Goal: Information Seeking & Learning: Learn about a topic

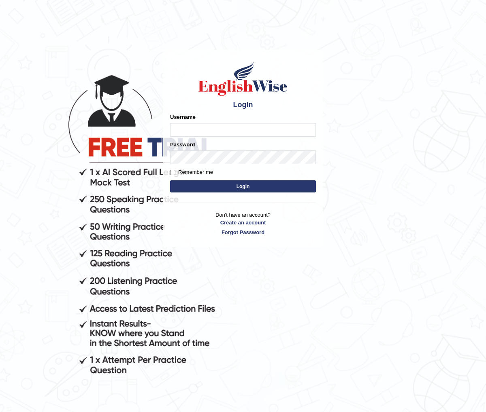
type input "Tanade"
drag, startPoint x: 184, startPoint y: 170, endPoint x: 197, endPoint y: 176, distance: 14.0
click at [184, 170] on label "Remember me" at bounding box center [191, 172] width 43 height 8
click at [175, 170] on input "Remember me" at bounding box center [172, 172] width 5 height 5
checkbox input "true"
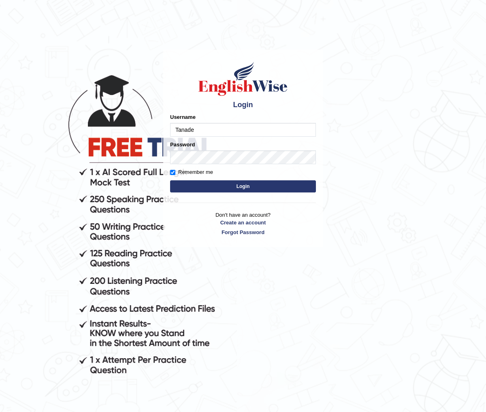
click at [262, 187] on button "Login" at bounding box center [243, 186] width 146 height 12
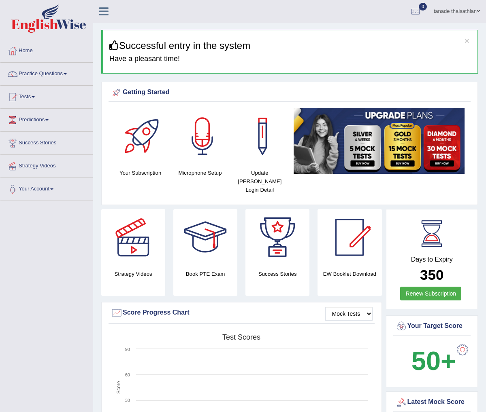
click at [62, 77] on link "Practice Questions" at bounding box center [46, 73] width 92 height 20
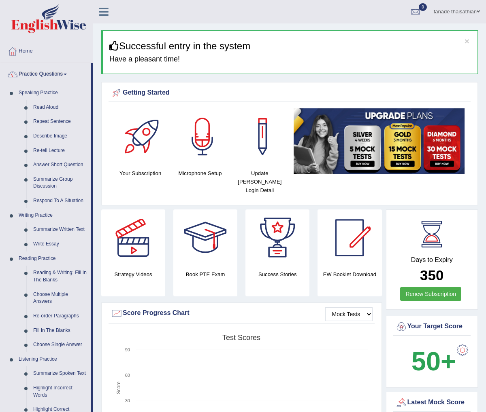
click at [62, 77] on link "Practice Questions" at bounding box center [45, 73] width 90 height 20
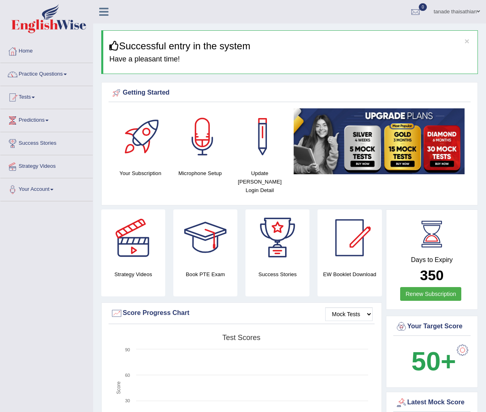
click at [62, 76] on link "Practice Questions" at bounding box center [46, 73] width 92 height 20
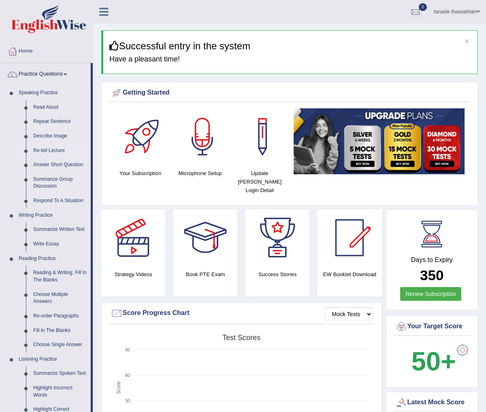
click at [45, 151] on link "Re-tell Lecture" at bounding box center [60, 151] width 61 height 15
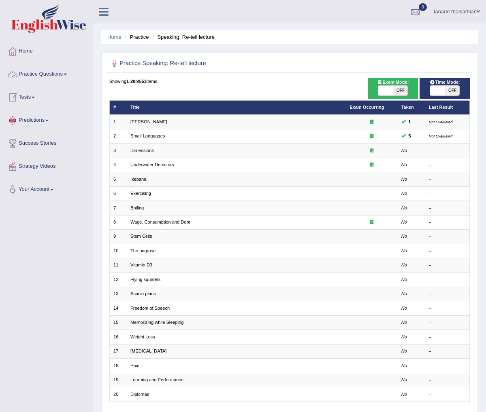
click at [55, 74] on link "Practice Questions" at bounding box center [46, 73] width 92 height 20
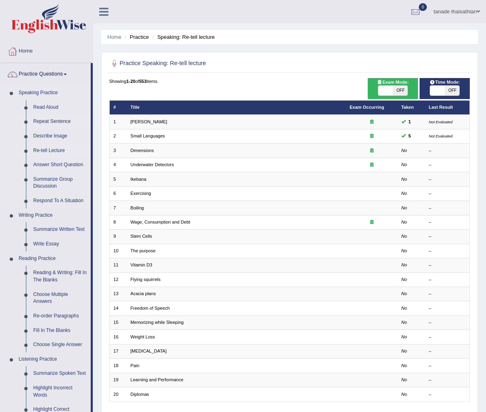
click at [55, 122] on link "Repeat Sentence" at bounding box center [60, 122] width 61 height 15
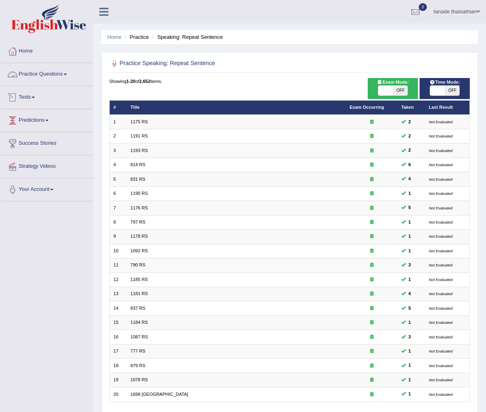
click at [50, 74] on link "Practice Questions" at bounding box center [46, 73] width 92 height 20
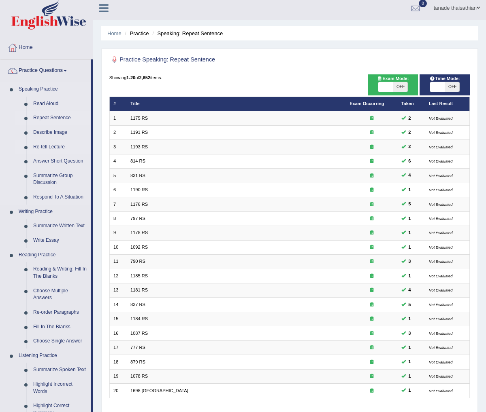
click at [52, 150] on link "Re-tell Lecture" at bounding box center [60, 147] width 61 height 15
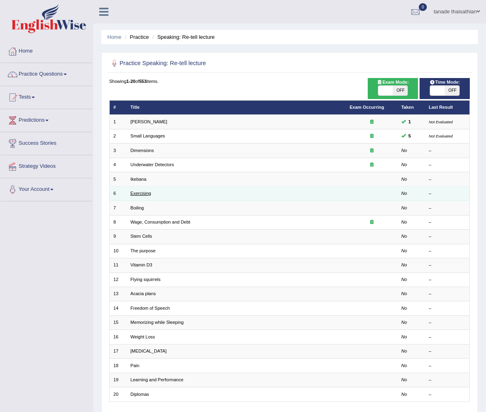
click at [146, 193] on link "Exercising" at bounding box center [140, 193] width 21 height 5
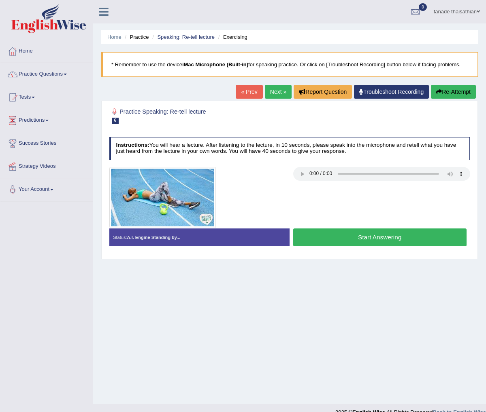
scroll to position [2, 0]
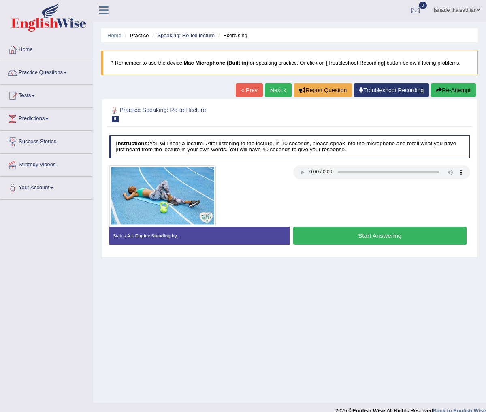
click at [355, 238] on button "Start Answering" at bounding box center [379, 235] width 173 height 17
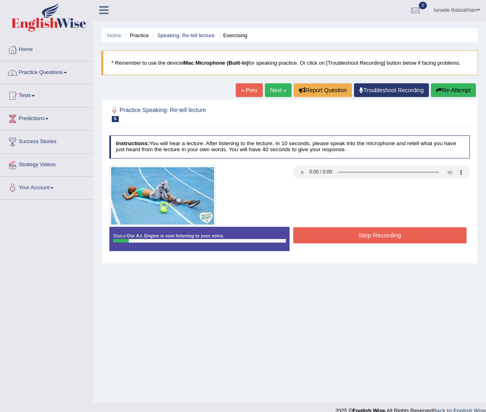
click at [441, 91] on button "Re-Attempt" at bounding box center [453, 90] width 45 height 14
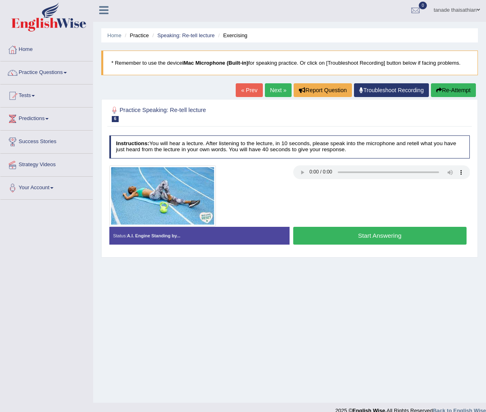
click at [344, 236] on button "Start Answering" at bounding box center [379, 235] width 173 height 17
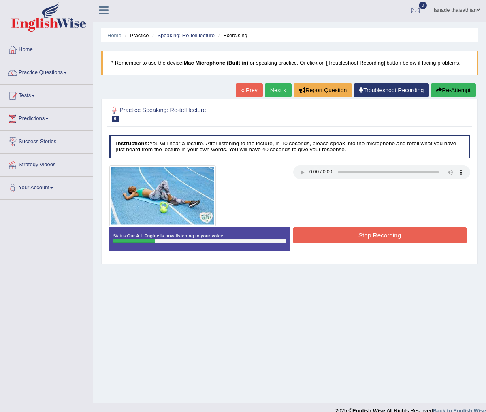
click at [452, 86] on button "Re-Attempt" at bounding box center [453, 90] width 45 height 14
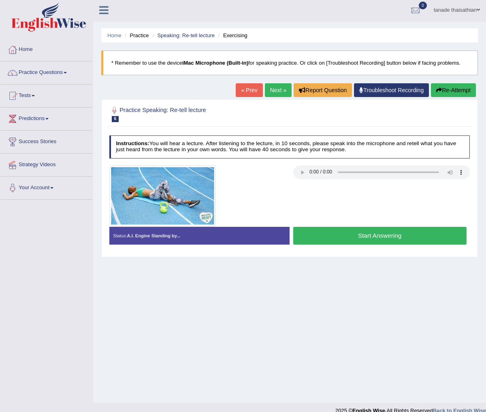
click at [276, 93] on link "Next »" at bounding box center [278, 90] width 27 height 14
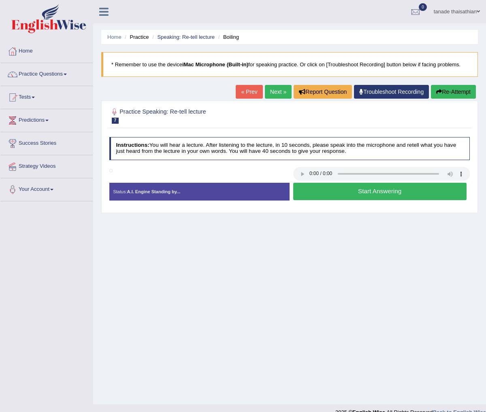
click at [246, 94] on link "« Prev" at bounding box center [249, 92] width 27 height 14
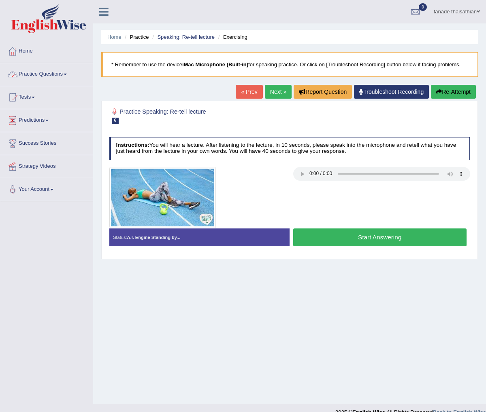
click at [55, 74] on link "Practice Questions" at bounding box center [46, 73] width 92 height 20
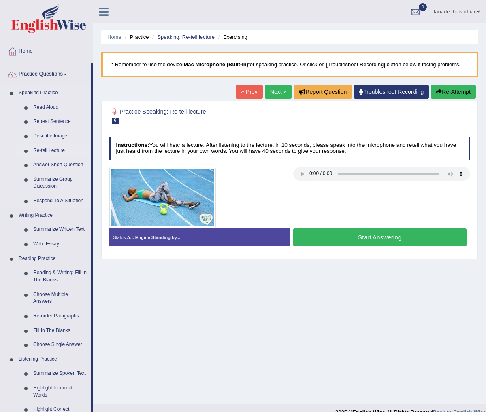
click at [57, 150] on link "Re-tell Lecture" at bounding box center [60, 151] width 61 height 15
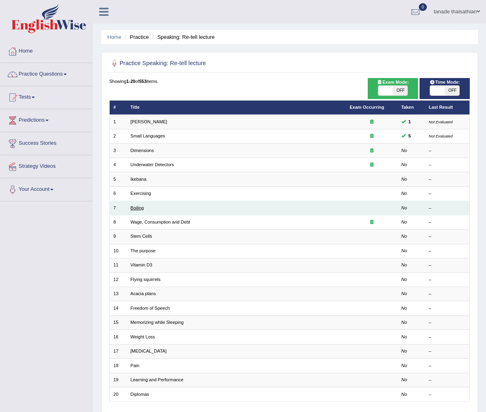
click at [140, 207] on link "Boiling" at bounding box center [136, 208] width 13 height 5
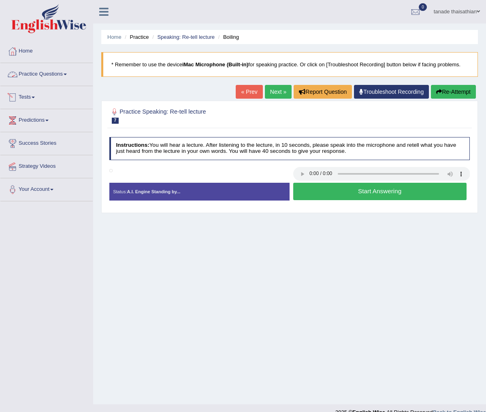
click at [49, 70] on link "Practice Questions" at bounding box center [46, 73] width 92 height 20
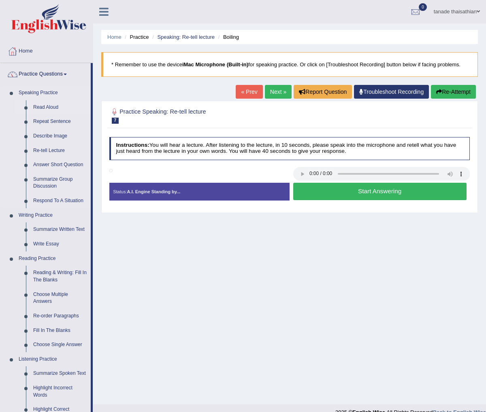
click at [54, 106] on link "Read Aloud" at bounding box center [60, 107] width 61 height 15
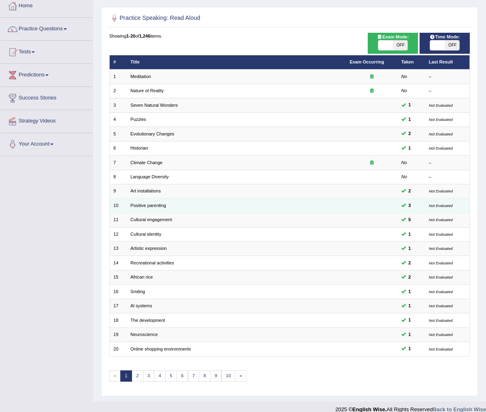
scroll to position [50, 0]
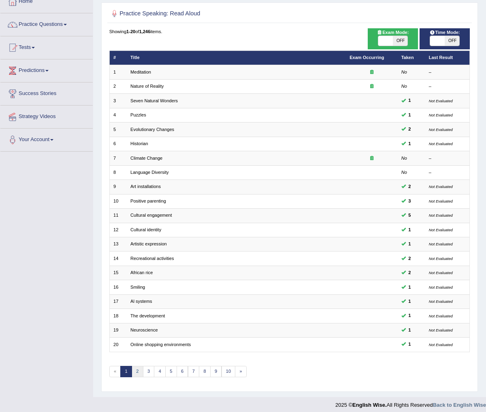
click at [136, 366] on link "2" at bounding box center [138, 371] width 12 height 11
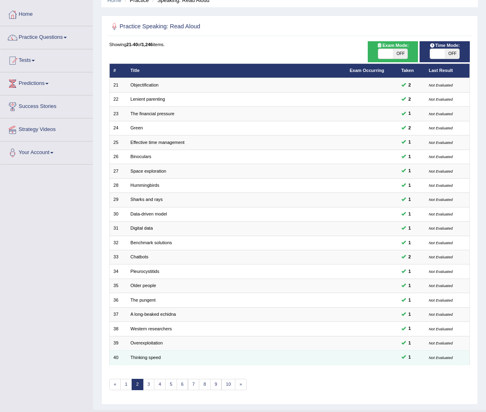
scroll to position [50, 0]
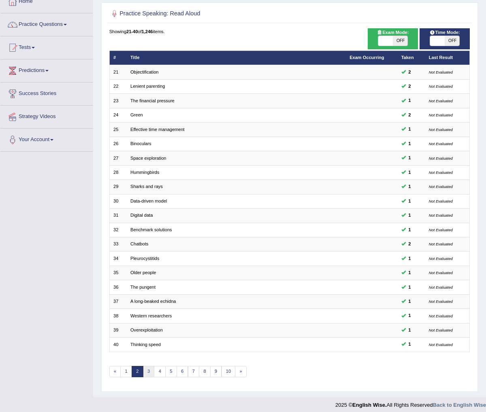
click at [149, 366] on link "3" at bounding box center [149, 371] width 12 height 11
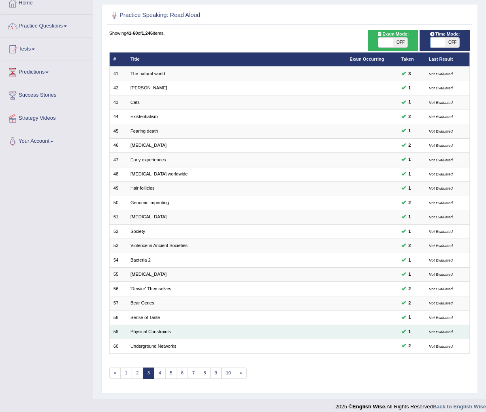
scroll to position [50, 0]
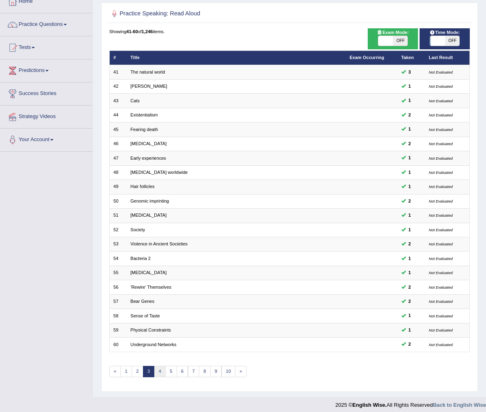
click at [160, 366] on link "4" at bounding box center [160, 371] width 12 height 11
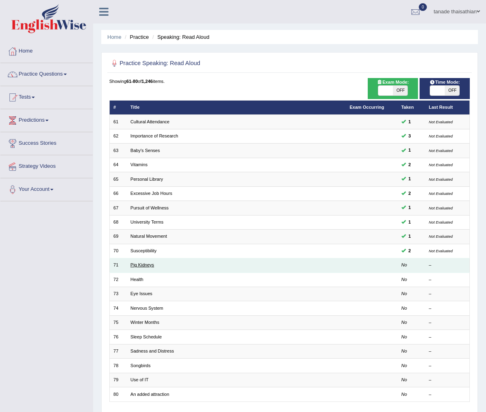
click at [148, 263] on link "Pig Kidneys" at bounding box center [141, 265] width 23 height 5
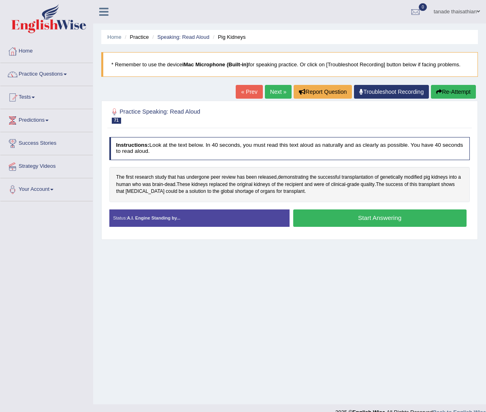
click at [336, 223] on button "Start Answering" at bounding box center [379, 218] width 173 height 17
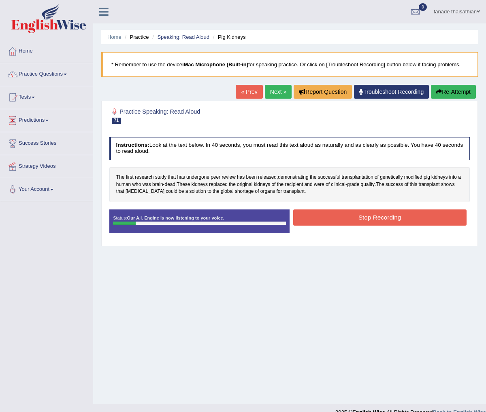
click at [451, 96] on button "Re-Attempt" at bounding box center [453, 92] width 45 height 14
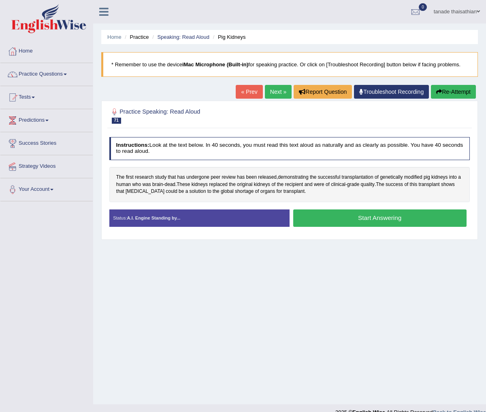
click at [346, 216] on button "Start Answering" at bounding box center [379, 218] width 173 height 17
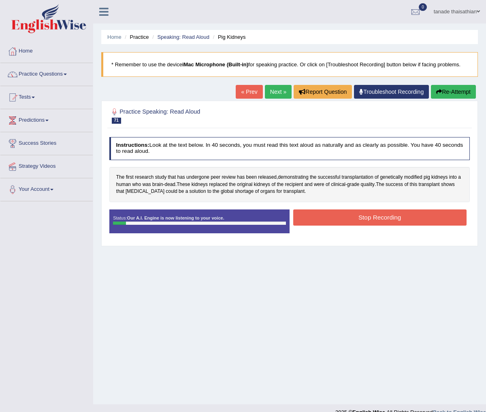
drag, startPoint x: 444, startPoint y: 95, endPoint x: 439, endPoint y: 93, distance: 4.9
click at [443, 94] on button "Re-Attempt" at bounding box center [453, 92] width 45 height 14
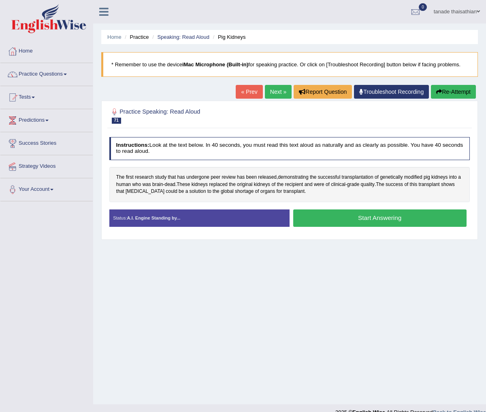
click at [345, 217] on button "Start Answering" at bounding box center [379, 218] width 173 height 17
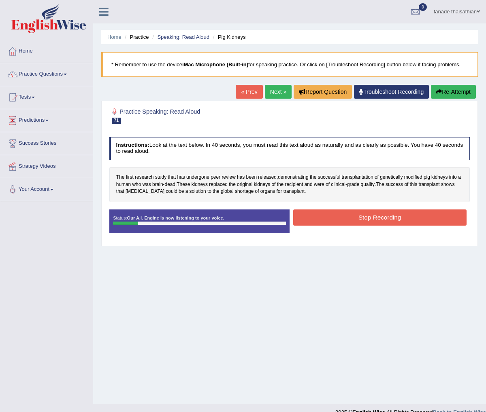
click at [340, 216] on button "Stop Recording" at bounding box center [379, 218] width 173 height 16
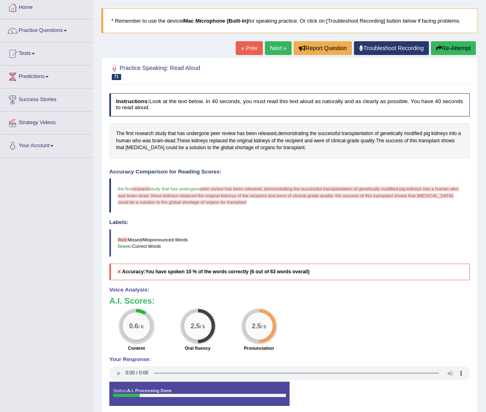
scroll to position [45, 0]
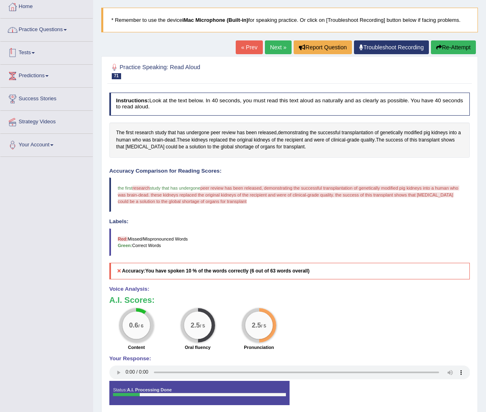
click at [60, 33] on link "Practice Questions" at bounding box center [46, 29] width 92 height 20
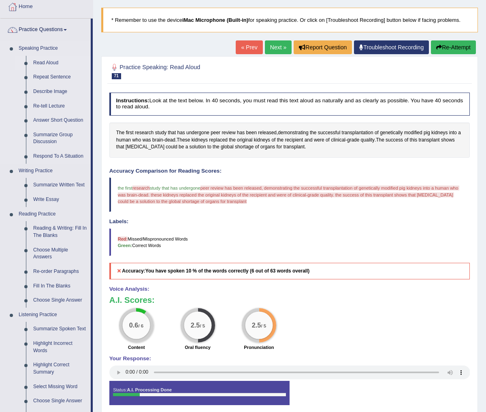
click at [53, 63] on link "Read Aloud" at bounding box center [60, 63] width 61 height 15
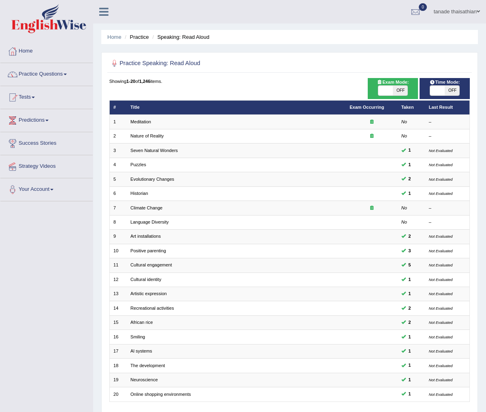
click at [440, 92] on span at bounding box center [437, 91] width 15 height 10
checkbox input "true"
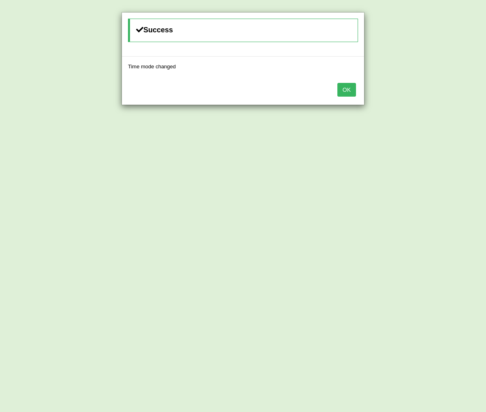
click at [347, 92] on button "OK" at bounding box center [346, 90] width 19 height 14
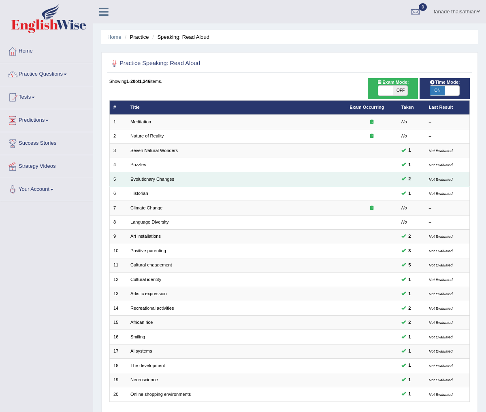
scroll to position [50, 0]
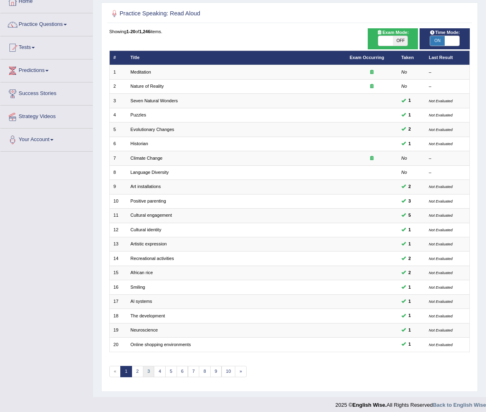
click at [146, 369] on link "3" at bounding box center [149, 371] width 12 height 11
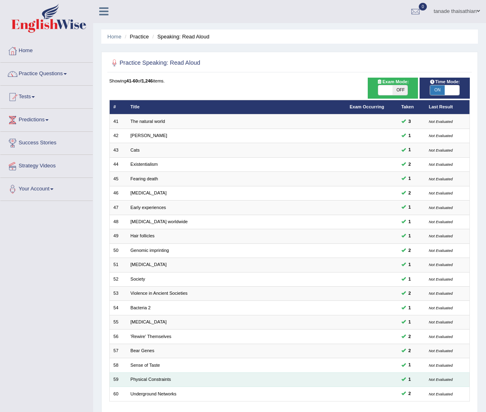
scroll to position [50, 0]
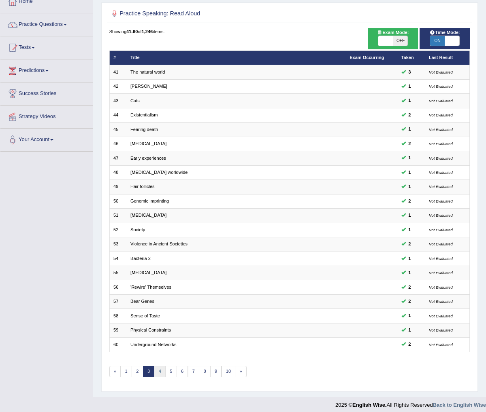
click at [160, 367] on link "4" at bounding box center [160, 371] width 12 height 11
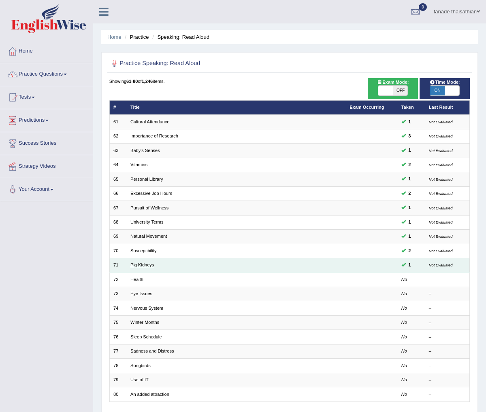
click at [149, 264] on link "Pig Kidneys" at bounding box center [141, 265] width 23 height 5
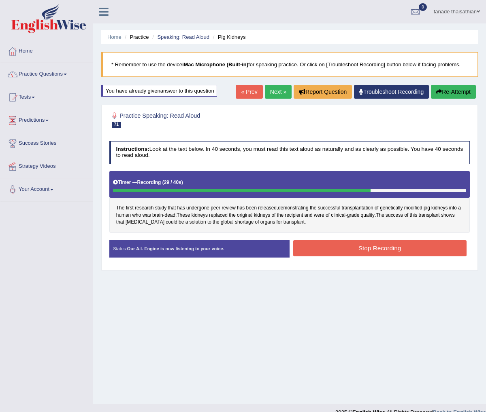
click at [333, 246] on button "Stop Recording" at bounding box center [379, 248] width 173 height 16
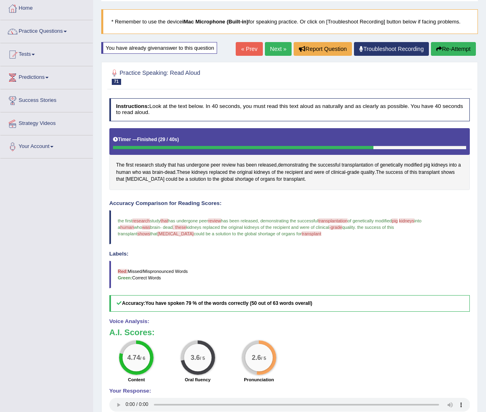
scroll to position [49, 0]
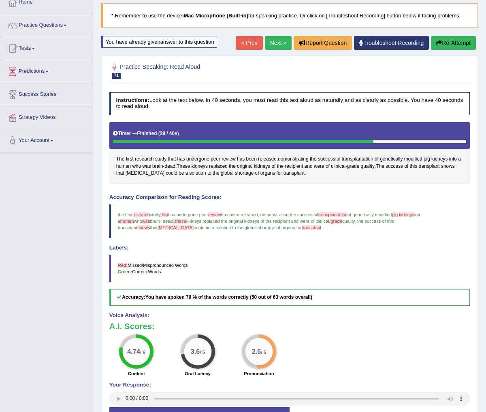
drag, startPoint x: 273, startPoint y: 44, endPoint x: 275, endPoint y: 48, distance: 4.4
click at [273, 44] on link "Next »" at bounding box center [278, 43] width 27 height 14
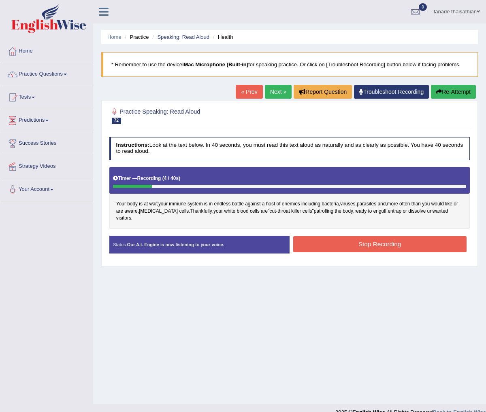
click at [461, 96] on button "Re-Attempt" at bounding box center [453, 92] width 45 height 14
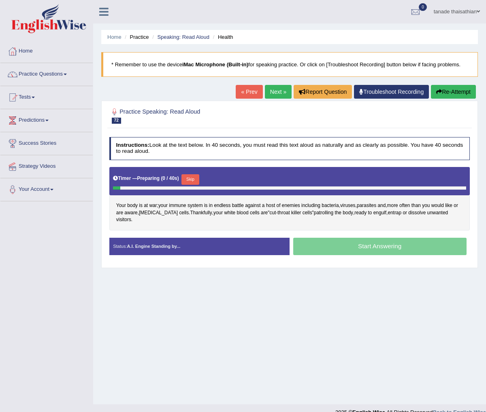
click at [192, 178] on button "Skip" at bounding box center [189, 179] width 17 height 11
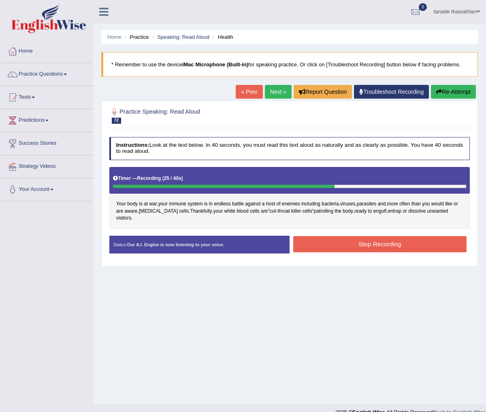
click at [403, 236] on button "Stop Recording" at bounding box center [379, 244] width 173 height 16
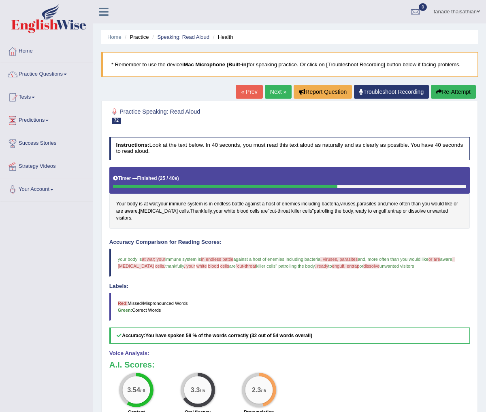
click at [278, 90] on link "Next »" at bounding box center [278, 92] width 27 height 14
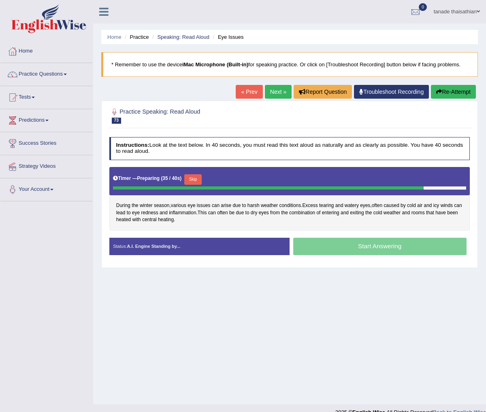
click at [199, 181] on button "Skip" at bounding box center [192, 179] width 17 height 11
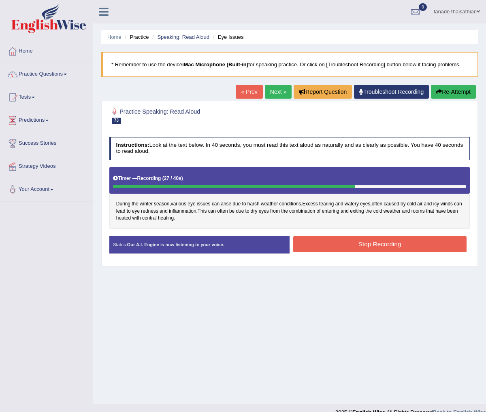
click at [347, 244] on button "Stop Recording" at bounding box center [379, 244] width 173 height 16
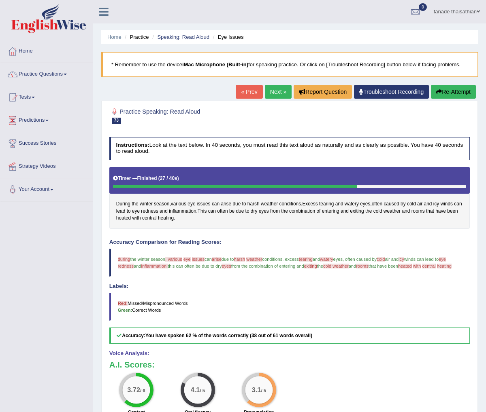
click at [276, 91] on link "Next »" at bounding box center [278, 92] width 27 height 14
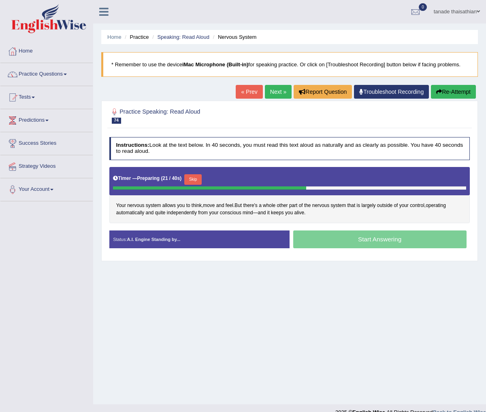
click at [200, 180] on button "Skip" at bounding box center [192, 179] width 17 height 11
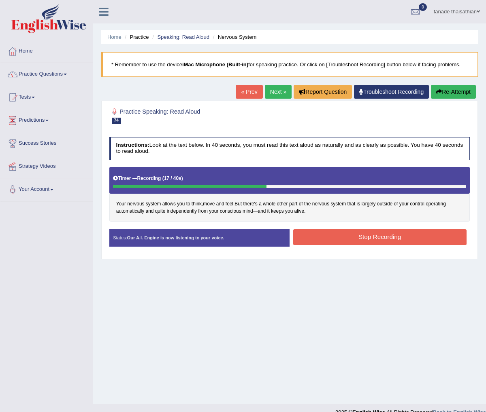
click at [345, 235] on button "Stop Recording" at bounding box center [379, 237] width 173 height 16
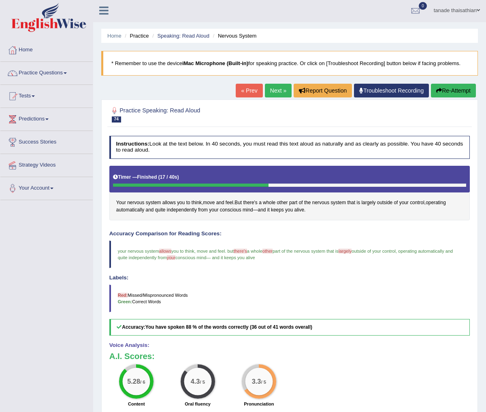
scroll to position [1, 0]
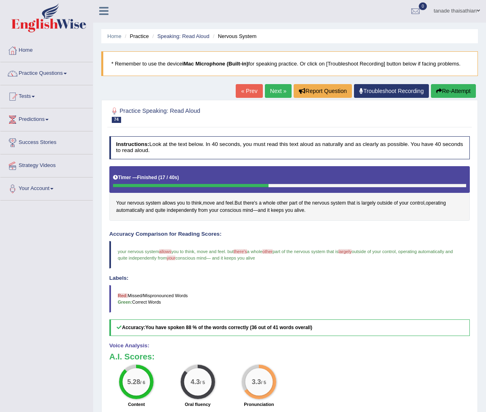
click at [272, 89] on link "Next »" at bounding box center [278, 91] width 27 height 14
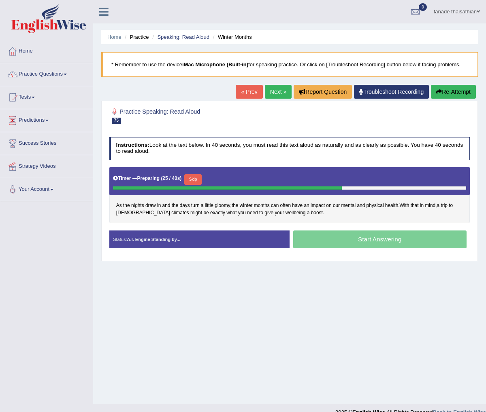
click at [197, 177] on button "Skip" at bounding box center [192, 179] width 17 height 11
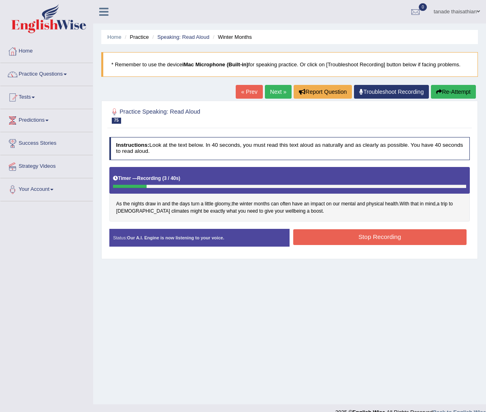
click at [448, 91] on button "Re-Attempt" at bounding box center [453, 92] width 45 height 14
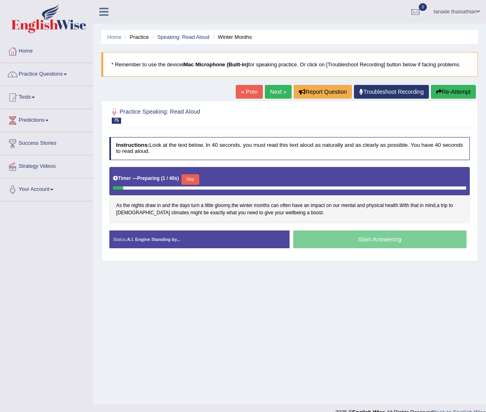
click at [194, 178] on button "Skip" at bounding box center [189, 179] width 17 height 11
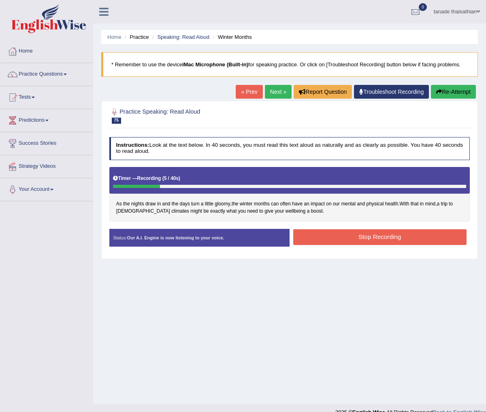
click at [443, 95] on button "Re-Attempt" at bounding box center [453, 92] width 45 height 14
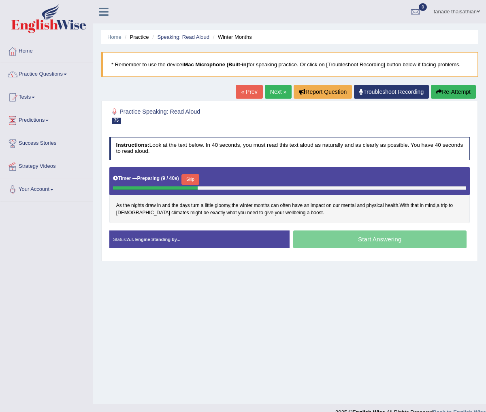
click at [191, 180] on button "Skip" at bounding box center [189, 179] width 17 height 11
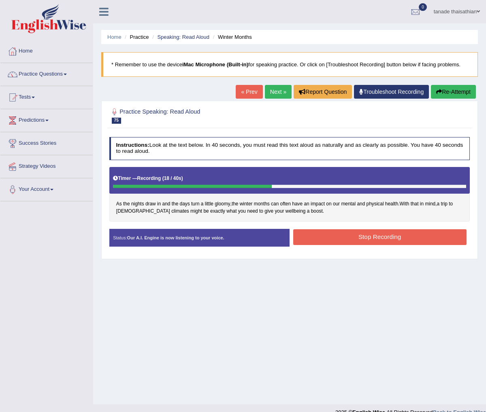
click at [332, 236] on button "Stop Recording" at bounding box center [379, 237] width 173 height 16
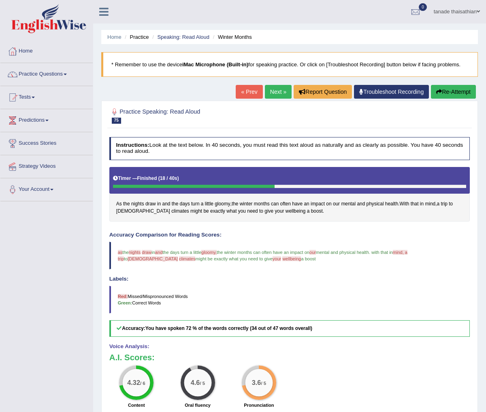
drag, startPoint x: 267, startPoint y: 92, endPoint x: 271, endPoint y: 98, distance: 7.0
click at [267, 92] on link "Next »" at bounding box center [278, 92] width 27 height 14
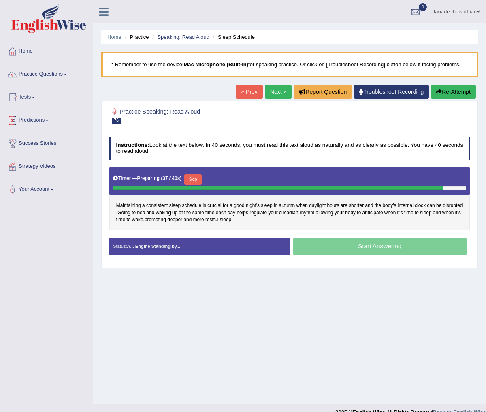
click at [202, 180] on button "Skip" at bounding box center [192, 179] width 17 height 11
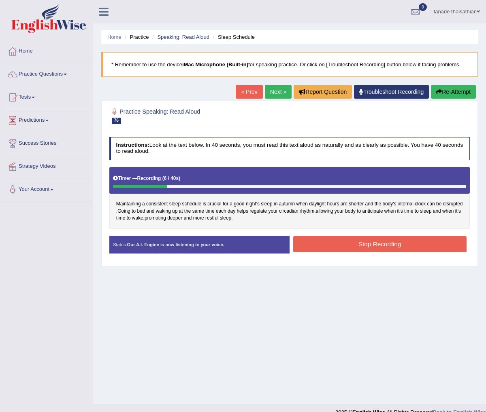
click at [445, 90] on button "Re-Attempt" at bounding box center [453, 92] width 45 height 14
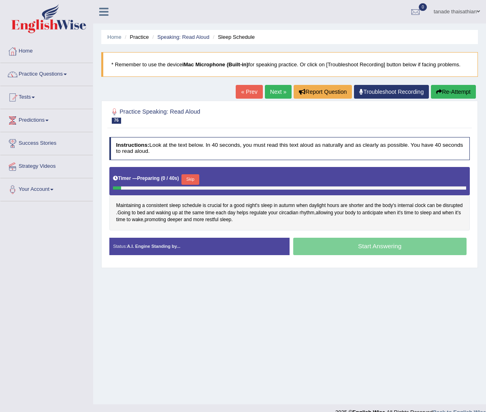
click at [198, 180] on button "Skip" at bounding box center [189, 179] width 17 height 11
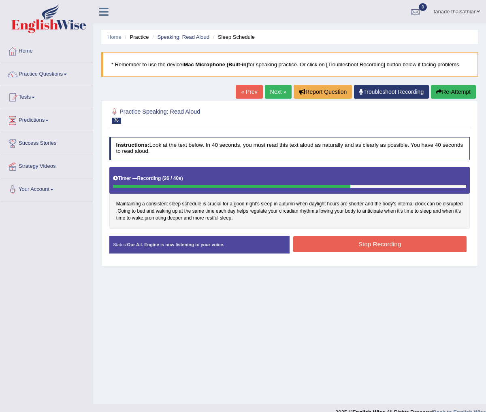
click at [329, 240] on button "Stop Recording" at bounding box center [379, 244] width 173 height 16
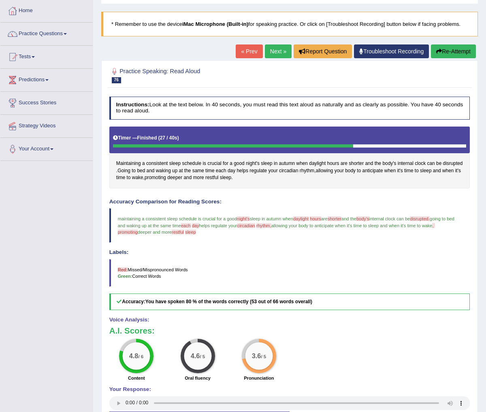
scroll to position [48, 0]
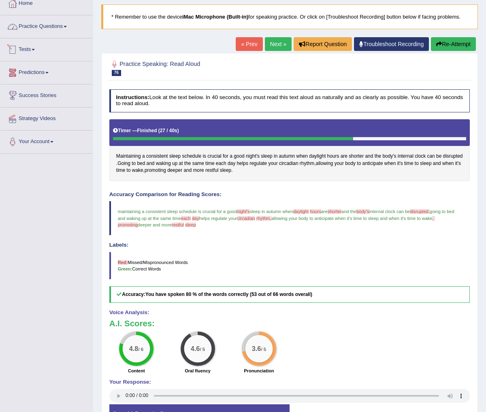
click at [61, 29] on link "Practice Questions" at bounding box center [46, 25] width 92 height 20
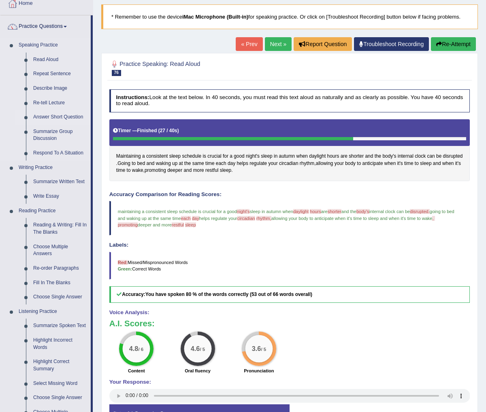
click at [57, 116] on link "Answer Short Question" at bounding box center [60, 117] width 61 height 15
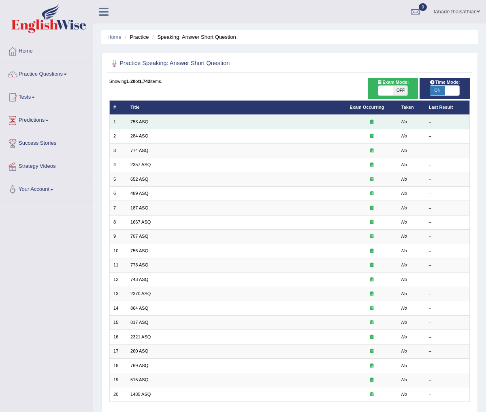
click at [145, 123] on link "753 ASQ" at bounding box center [139, 121] width 18 height 5
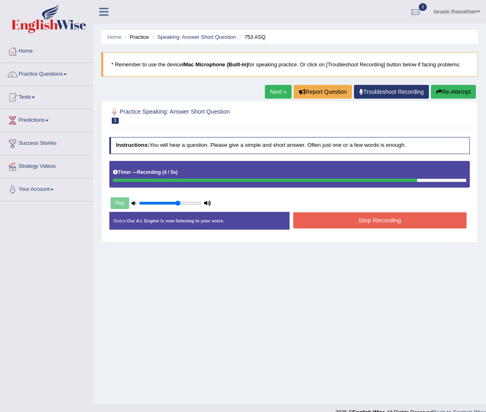
click at [337, 222] on button "Stop Recording" at bounding box center [379, 220] width 173 height 16
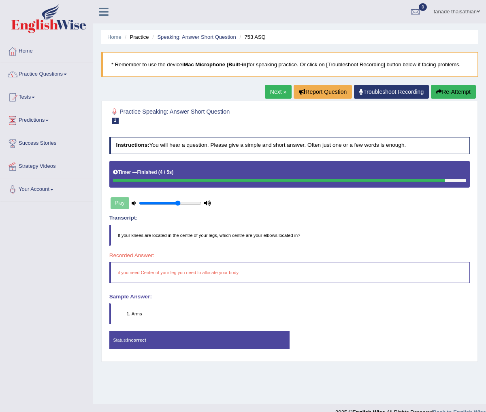
click at [454, 89] on button "Re-Attempt" at bounding box center [453, 92] width 45 height 14
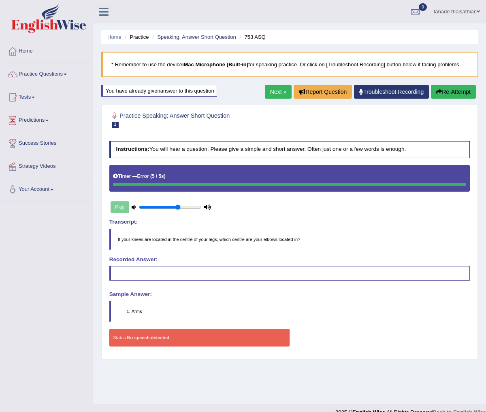
scroll to position [2, 0]
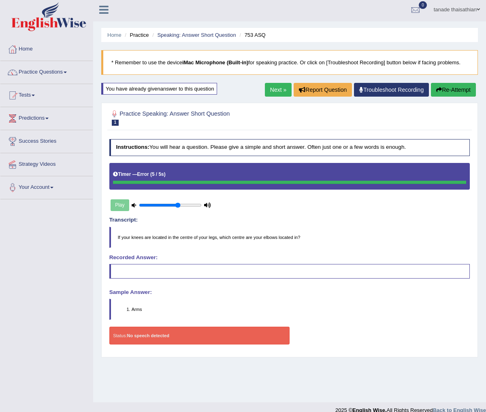
click at [444, 89] on button "Re-Attempt" at bounding box center [453, 90] width 45 height 14
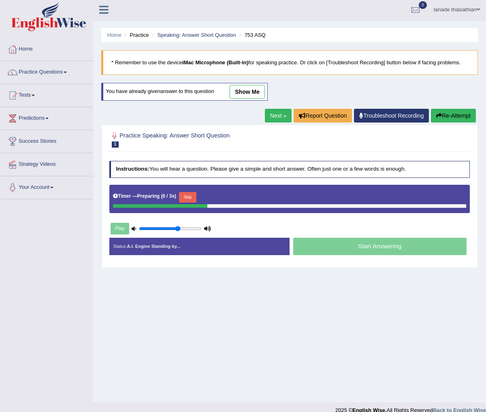
click at [189, 198] on button "Skip" at bounding box center [187, 197] width 17 height 11
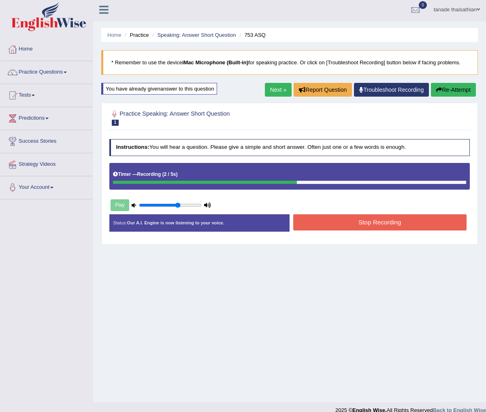
click at [334, 224] on button "Stop Recording" at bounding box center [379, 222] width 173 height 16
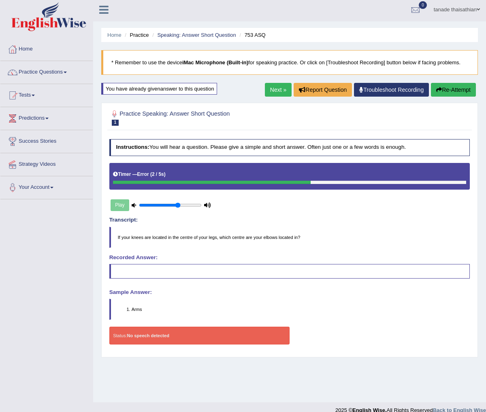
click at [458, 86] on button "Re-Attempt" at bounding box center [453, 90] width 45 height 14
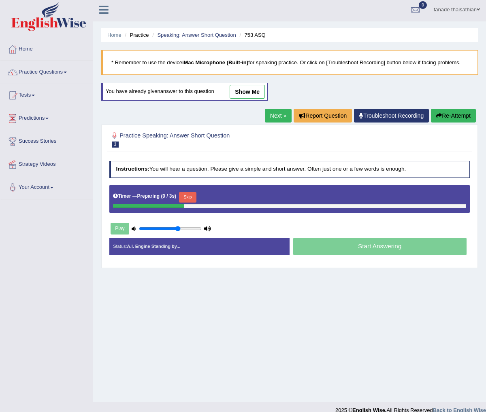
click at [193, 195] on button "Skip" at bounding box center [187, 197] width 17 height 11
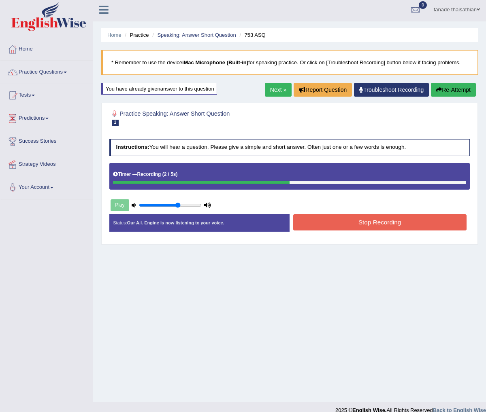
click at [346, 220] on button "Stop Recording" at bounding box center [379, 222] width 173 height 16
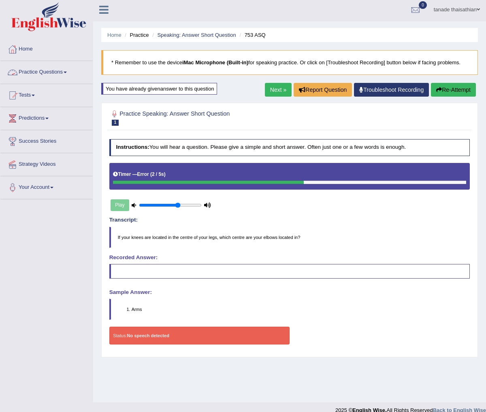
drag, startPoint x: 55, startPoint y: 71, endPoint x: 68, endPoint y: 72, distance: 13.4
click at [55, 71] on link "Practice Questions" at bounding box center [46, 71] width 92 height 20
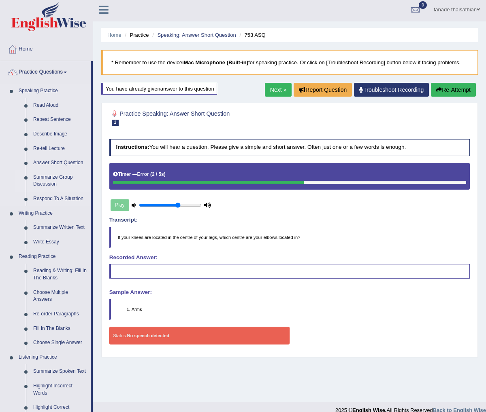
click at [59, 180] on link "Summarize Group Discussion" at bounding box center [60, 180] width 61 height 21
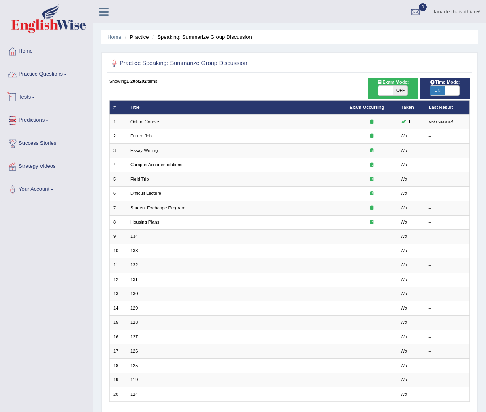
click at [64, 77] on link "Practice Questions" at bounding box center [46, 73] width 92 height 20
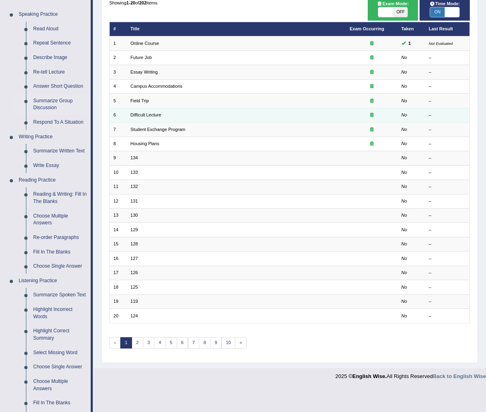
scroll to position [81, 0]
